Goal: Task Accomplishment & Management: Manage account settings

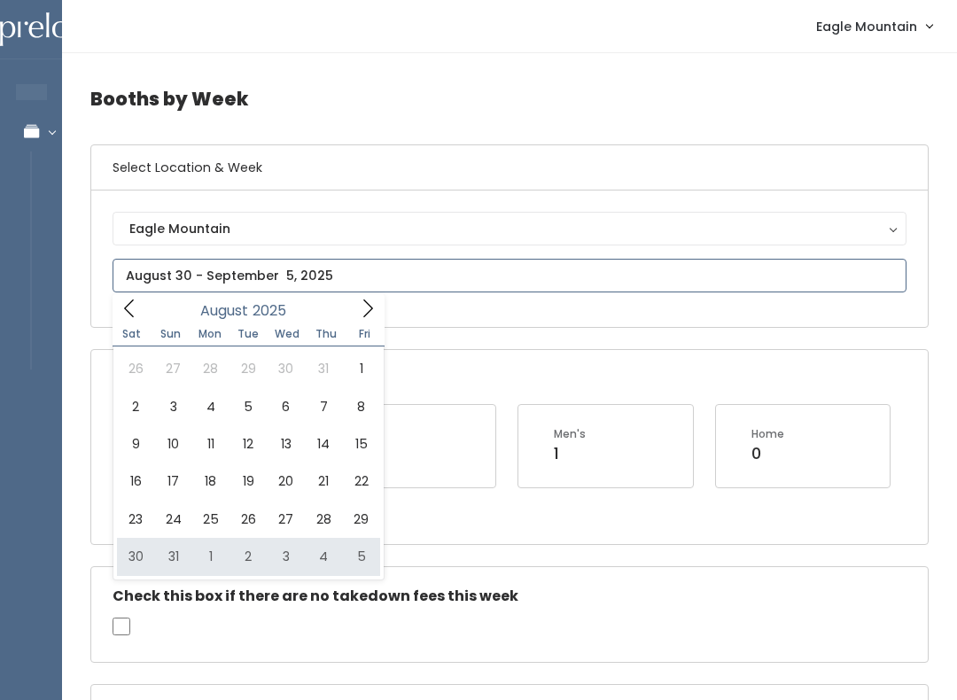
type input "[DATE] to [DATE]"
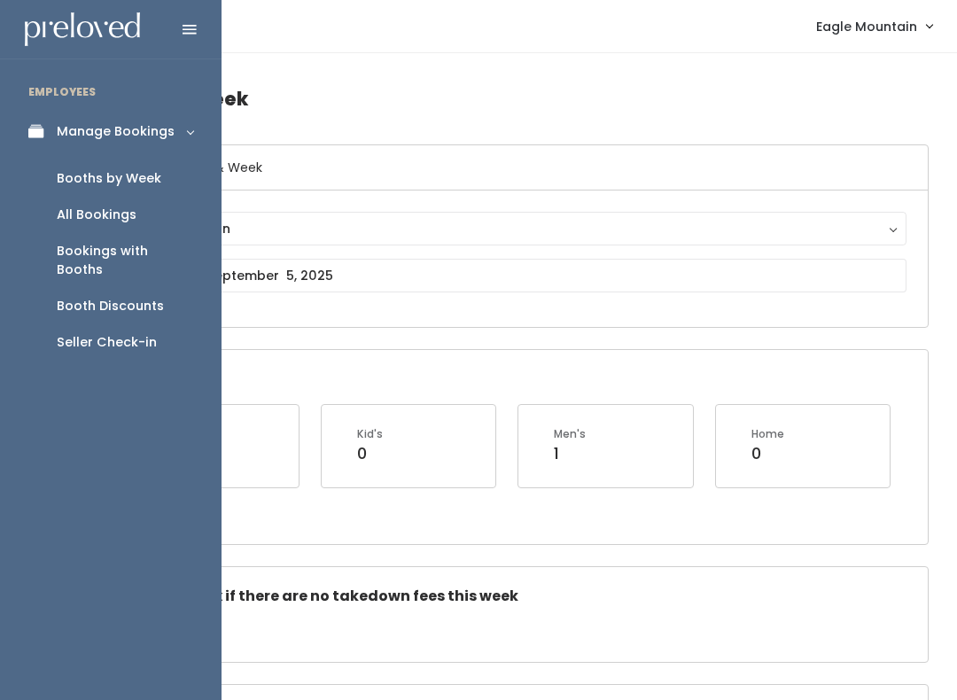
click at [42, 132] on icon at bounding box center [40, 131] width 25 height 15
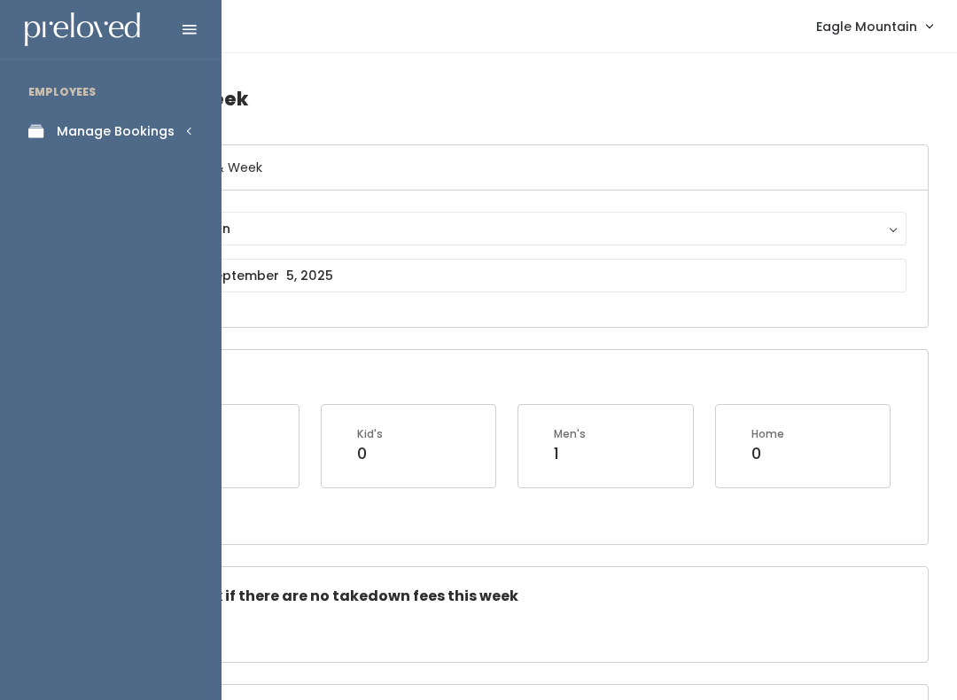
click at [139, 150] on link "Manage Bookings" at bounding box center [110, 132] width 221 height 40
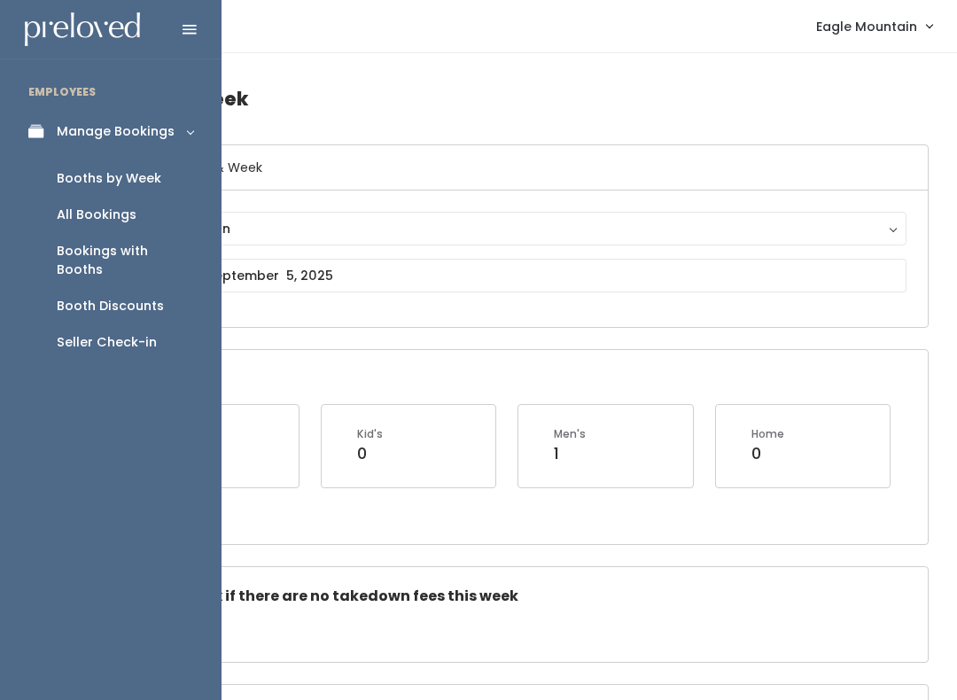
click at [154, 142] on link "Manage Bookings" at bounding box center [110, 132] width 221 height 40
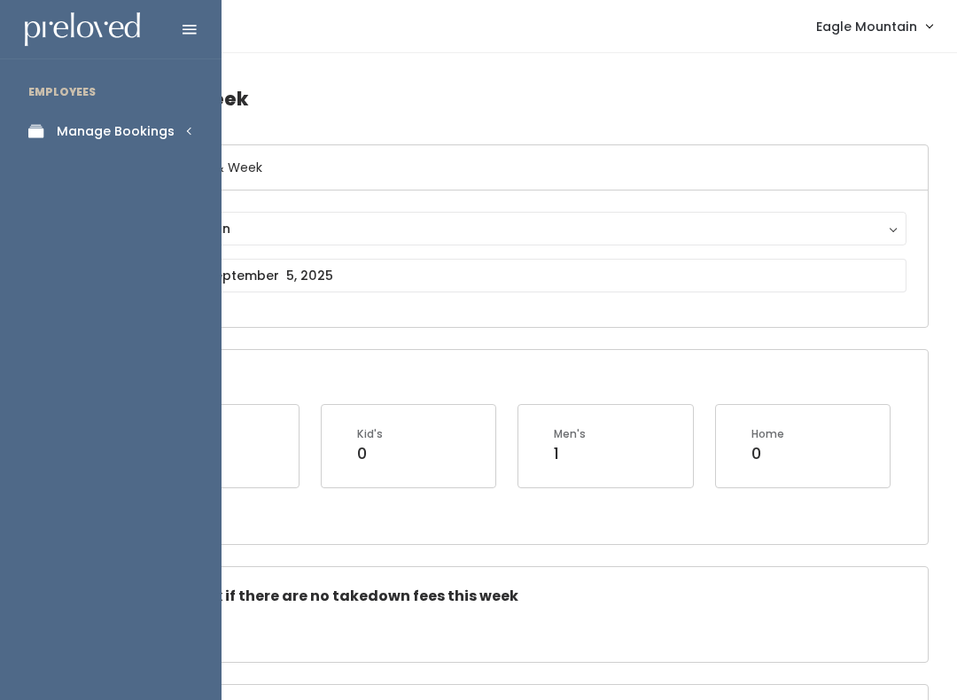
click at [180, 129] on link "Manage Bookings" at bounding box center [110, 132] width 221 height 40
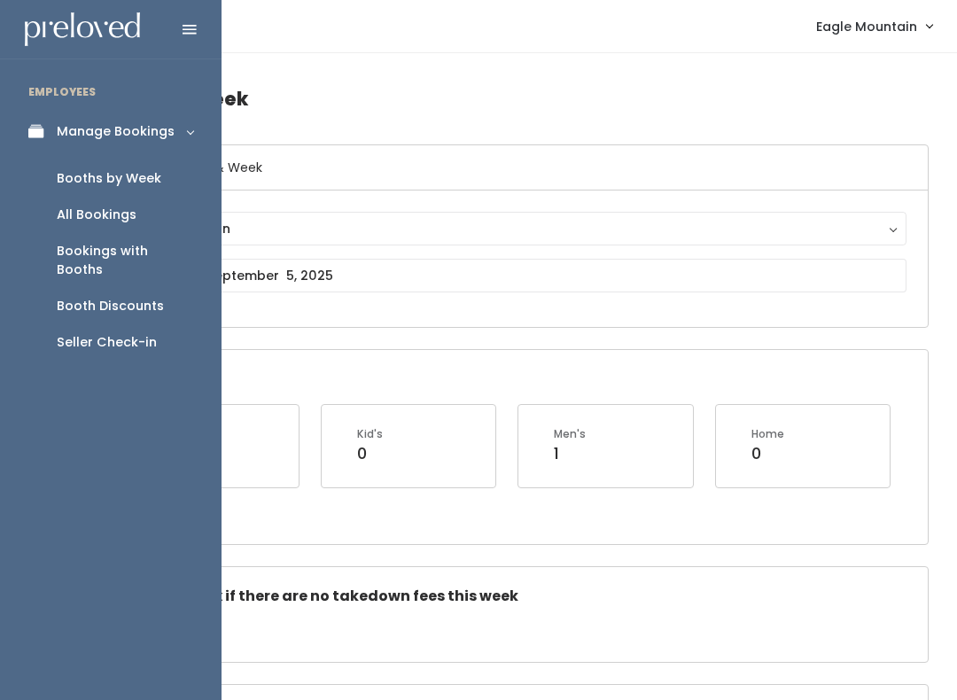
click at [143, 176] on div "Booths by Week" at bounding box center [109, 178] width 105 height 19
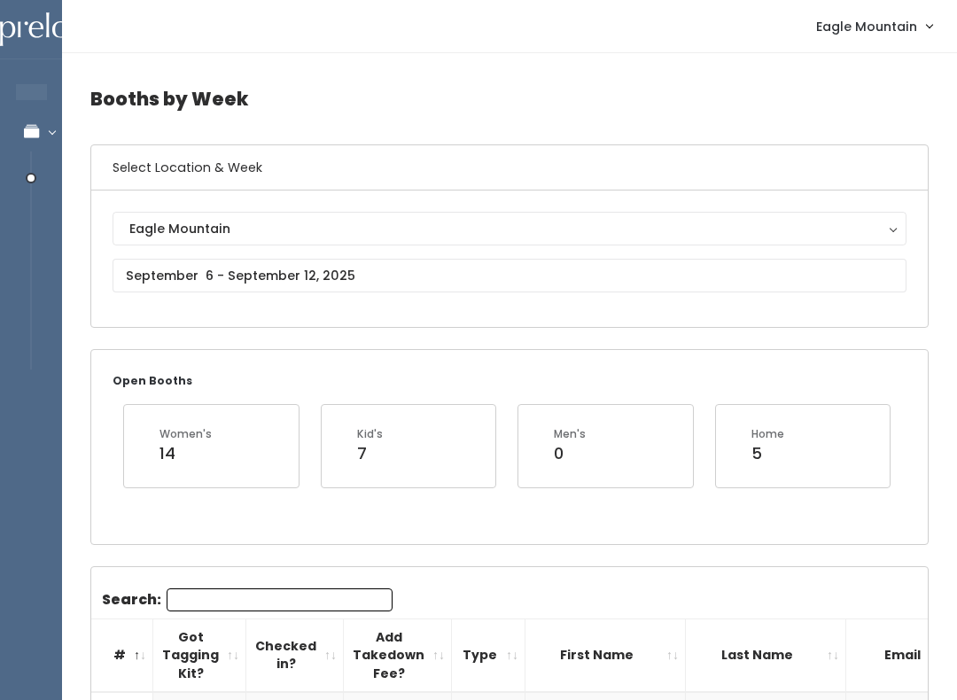
click at [300, 230] on div "Eagle Mountain" at bounding box center [509, 228] width 760 height 19
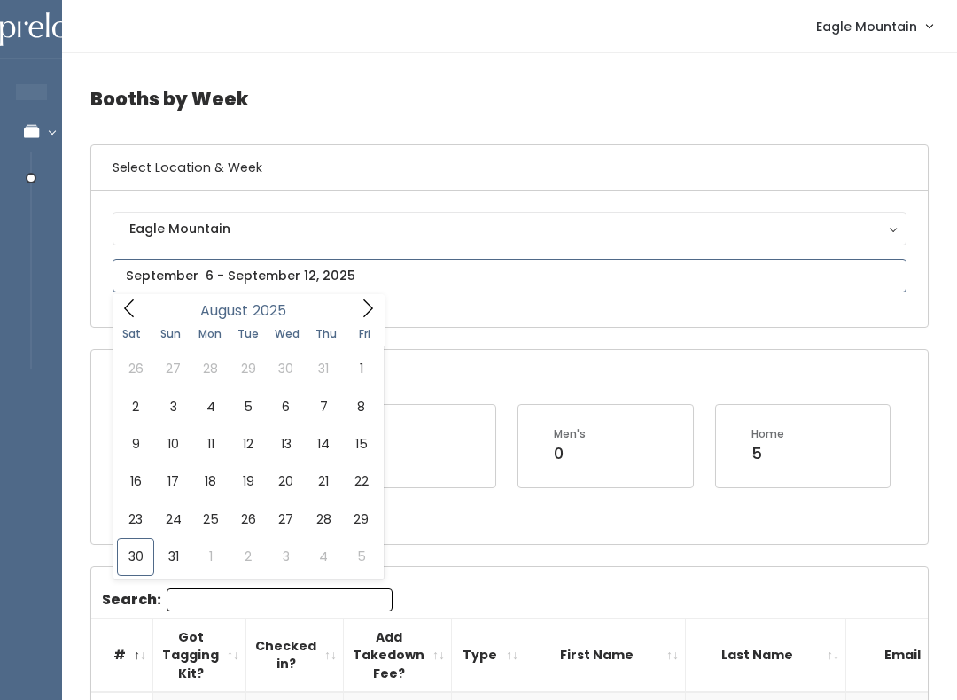
type input "August 30 to September 5"
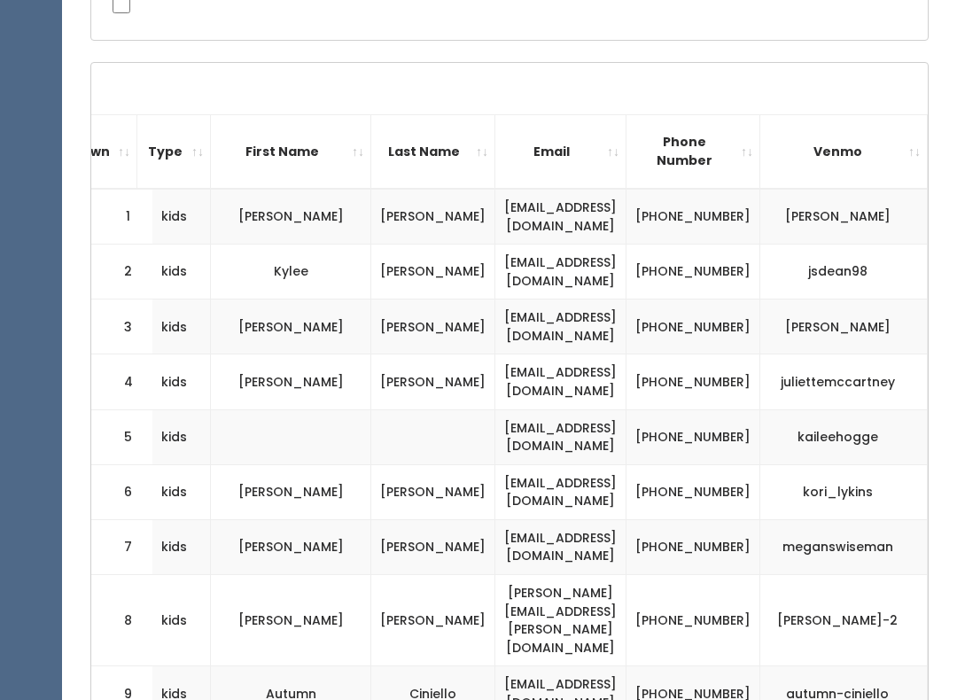
scroll to position [0, 324]
click at [871, 492] on td "kori_lykins" at bounding box center [843, 491] width 167 height 55
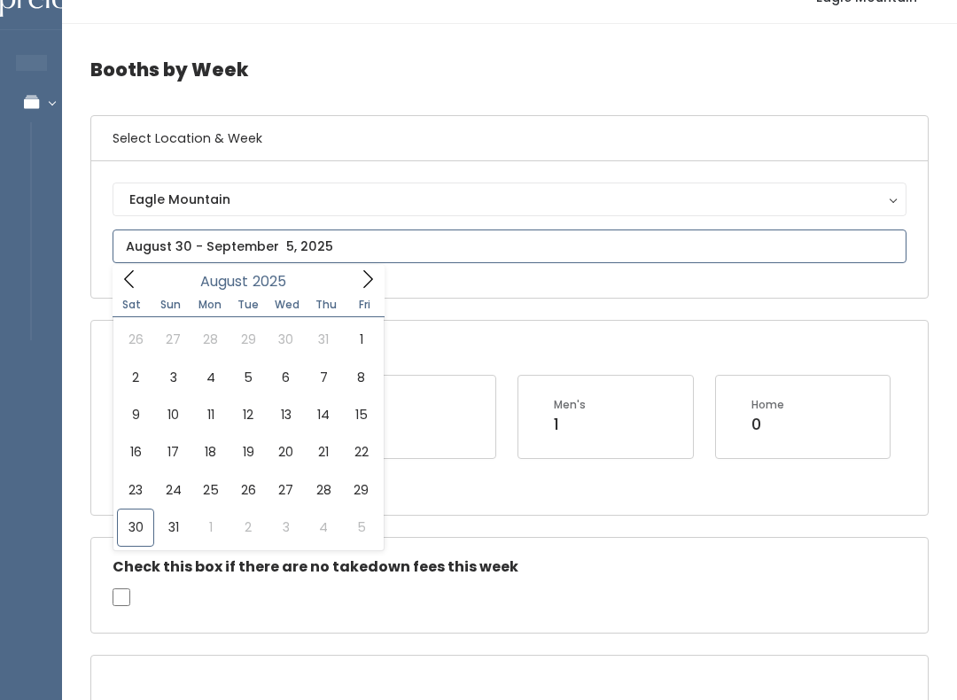
scroll to position [29, 0]
type input "August 30 to September 5"
